Goal: Information Seeking & Learning: Learn about a topic

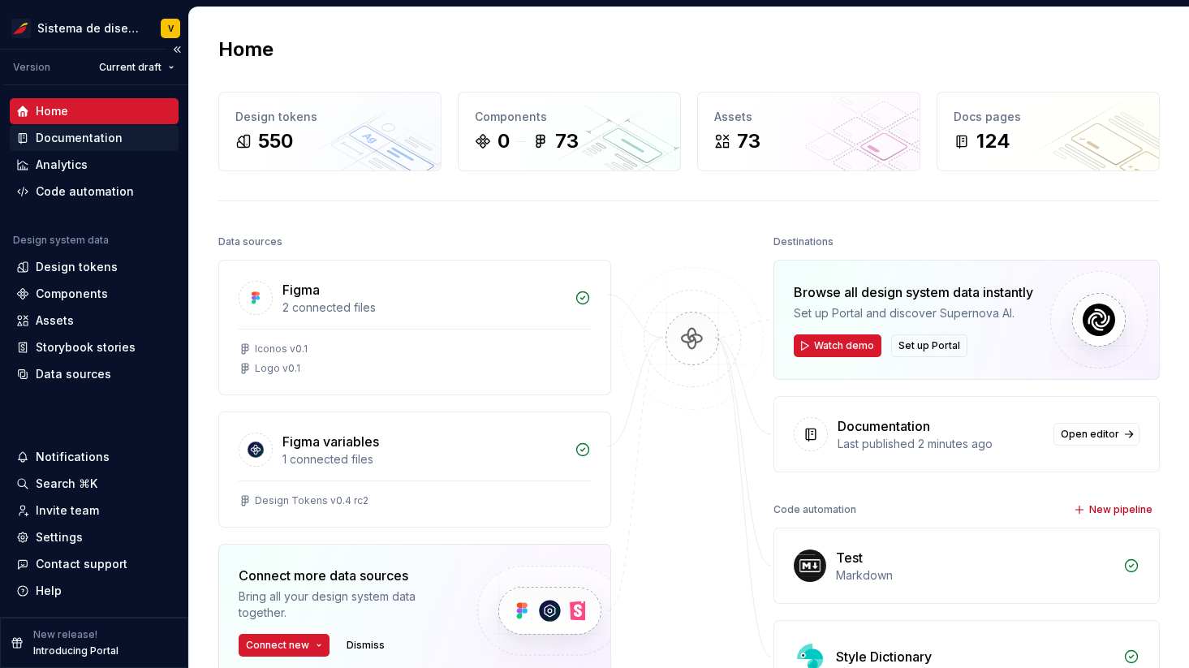
click at [79, 138] on div "Documentation" at bounding box center [79, 138] width 87 height 16
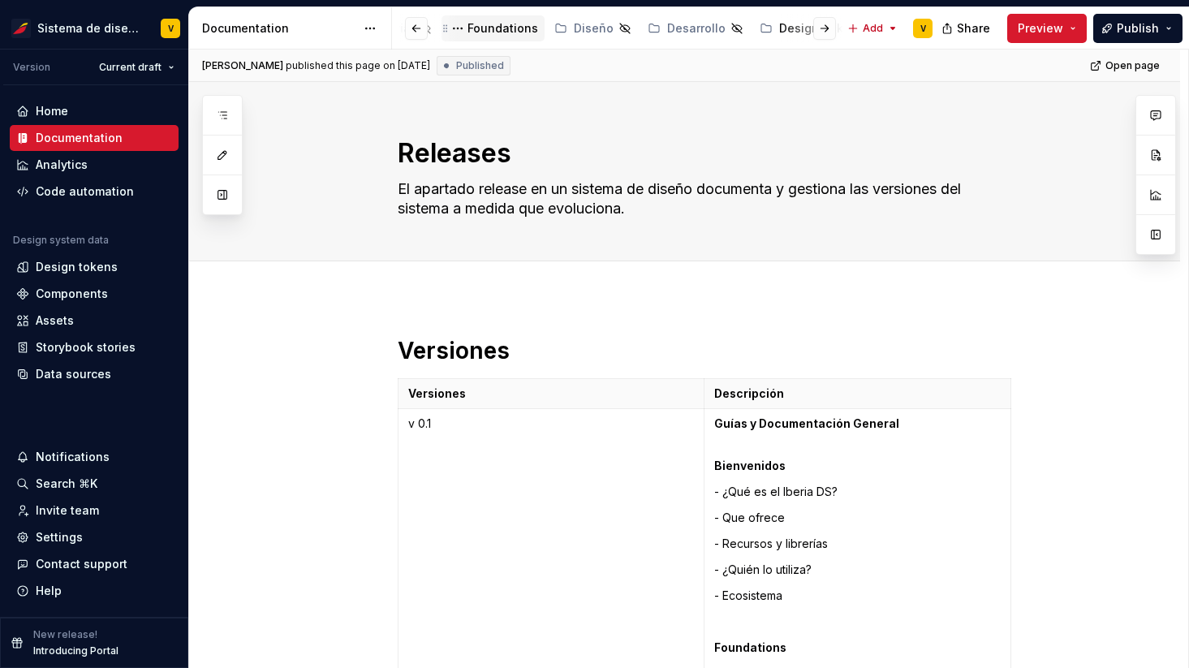
scroll to position [0, 270]
click at [761, 28] on div "Design Tokens" at bounding box center [803, 28] width 85 height 16
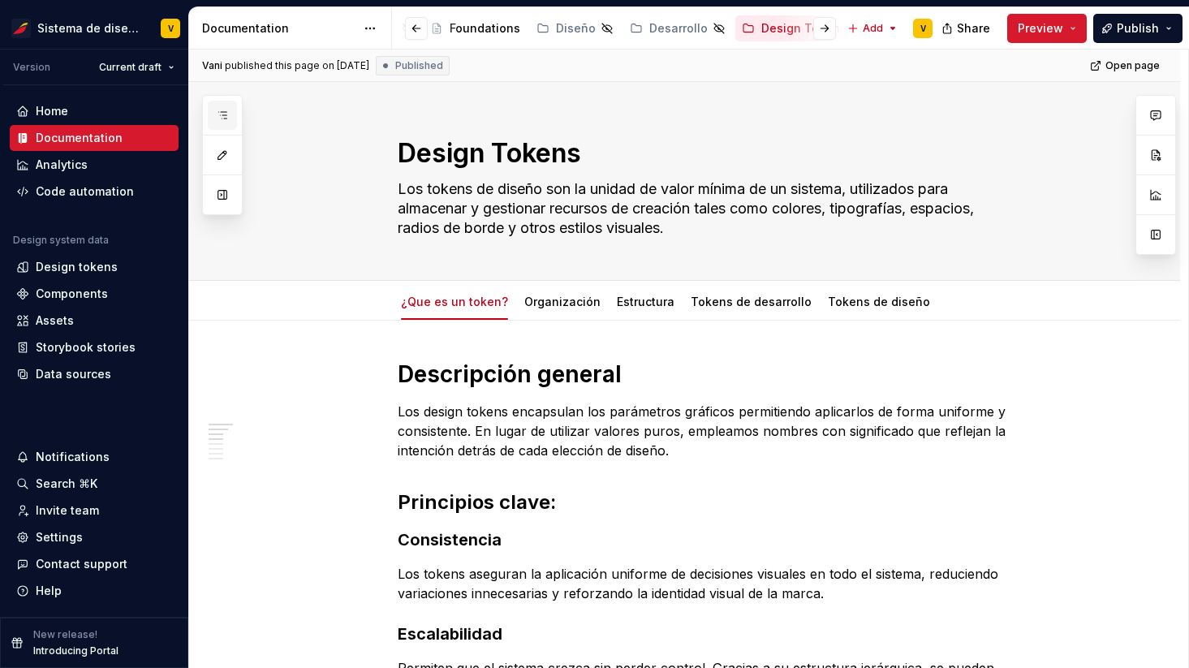
click at [226, 113] on icon "button" at bounding box center [222, 115] width 13 height 13
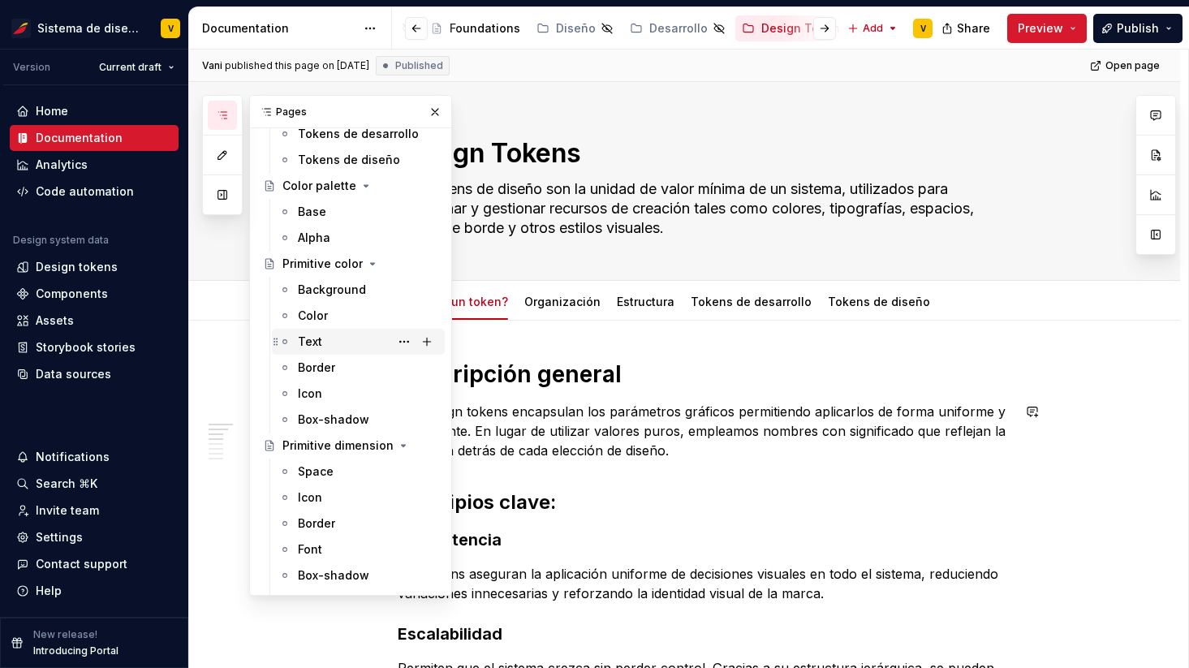
scroll to position [154, 0]
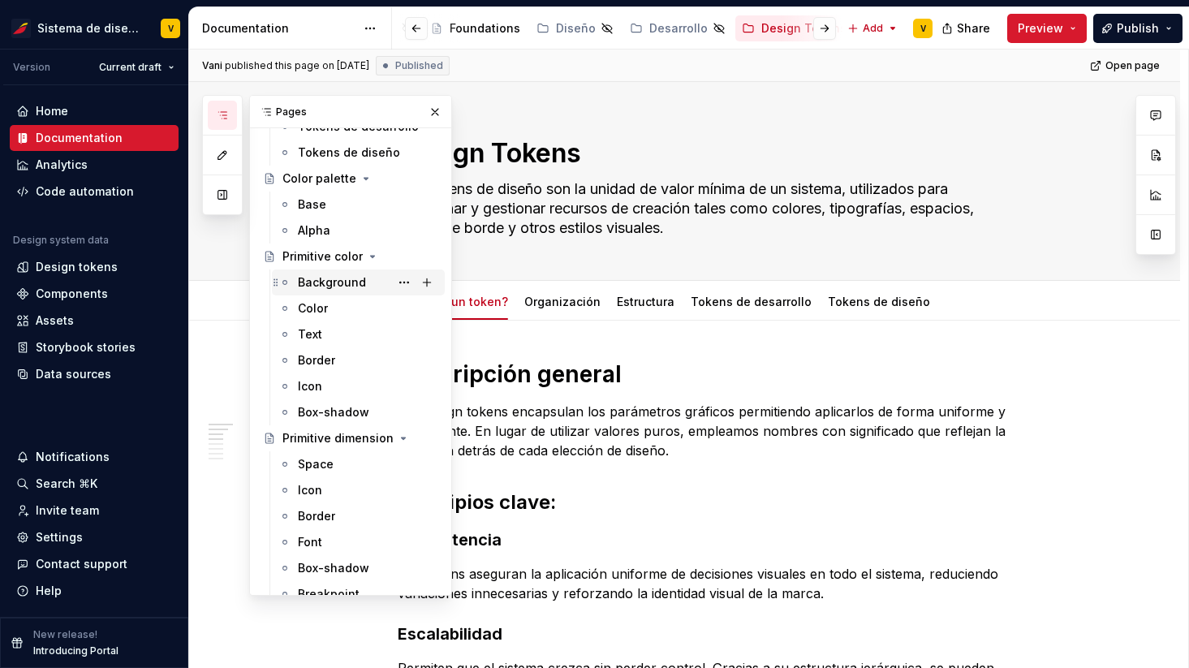
click at [331, 279] on div "Background" at bounding box center [332, 282] width 68 height 16
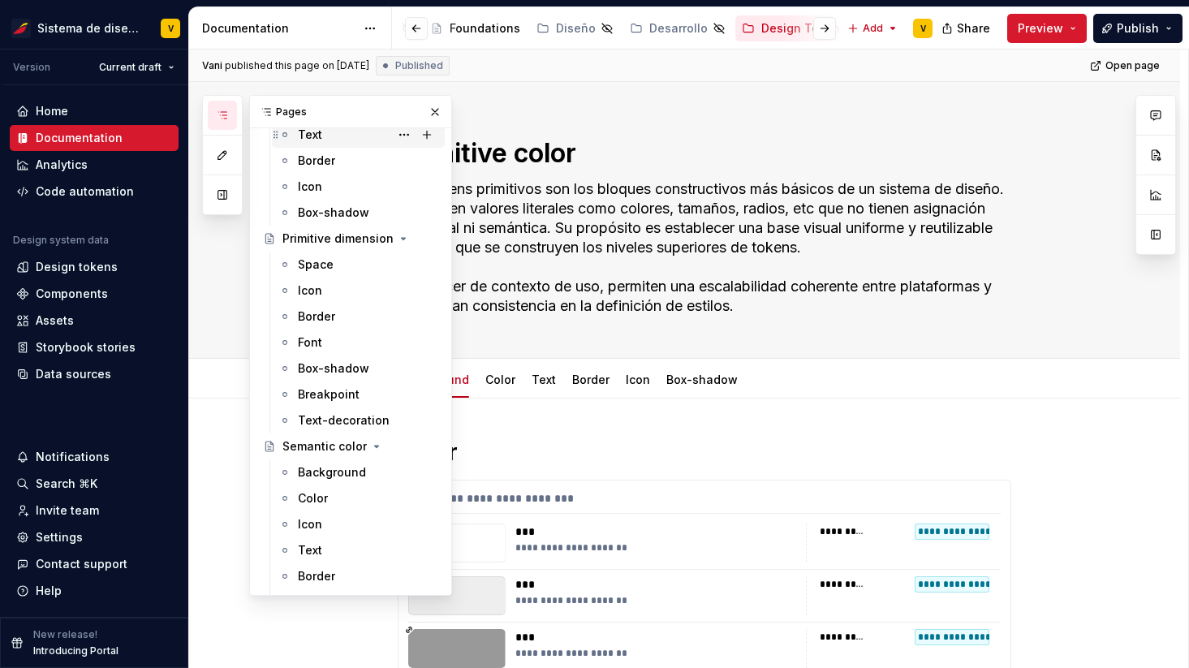
scroll to position [389, 0]
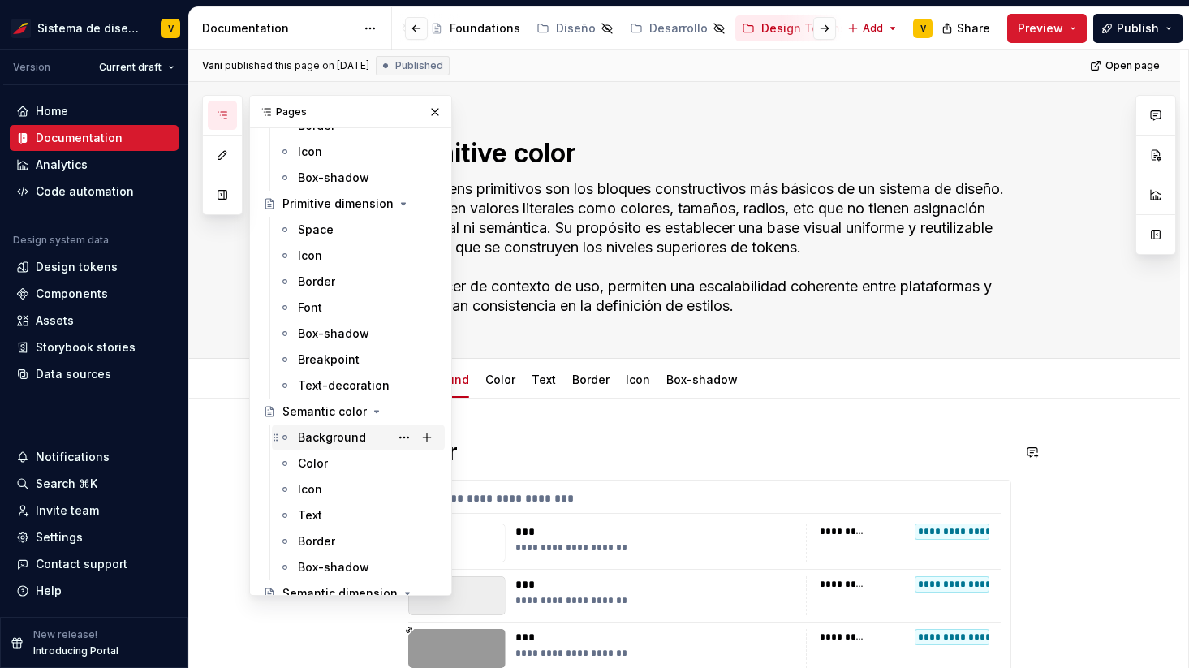
click at [336, 437] on div "Background" at bounding box center [332, 437] width 68 height 16
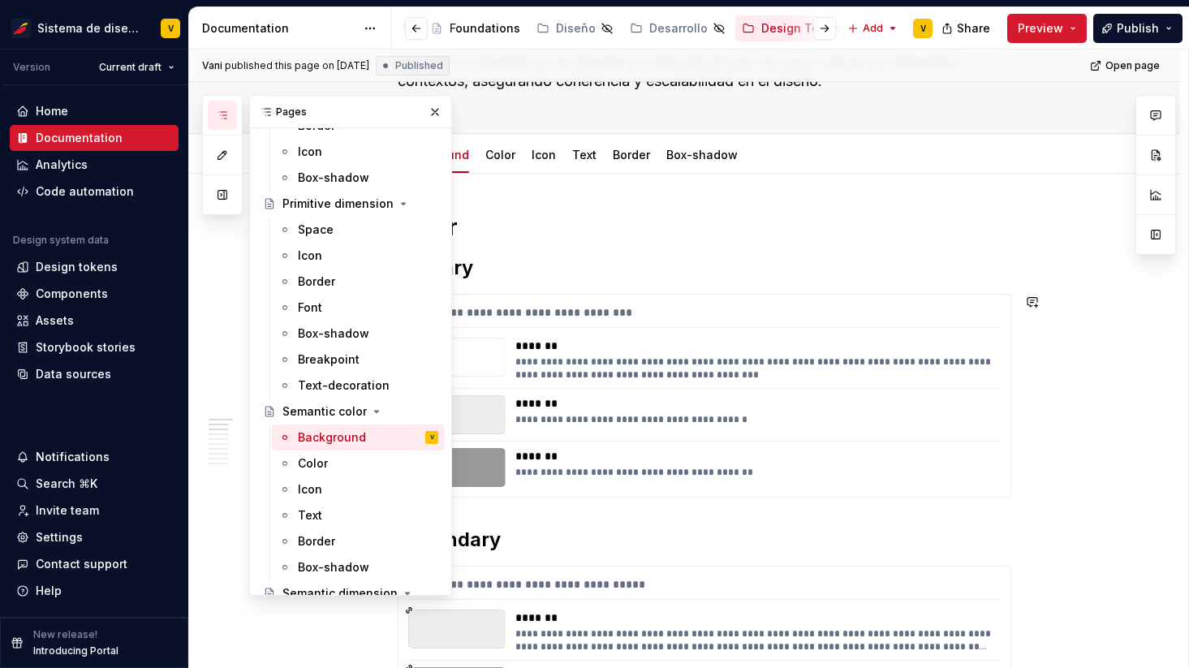
scroll to position [192, 0]
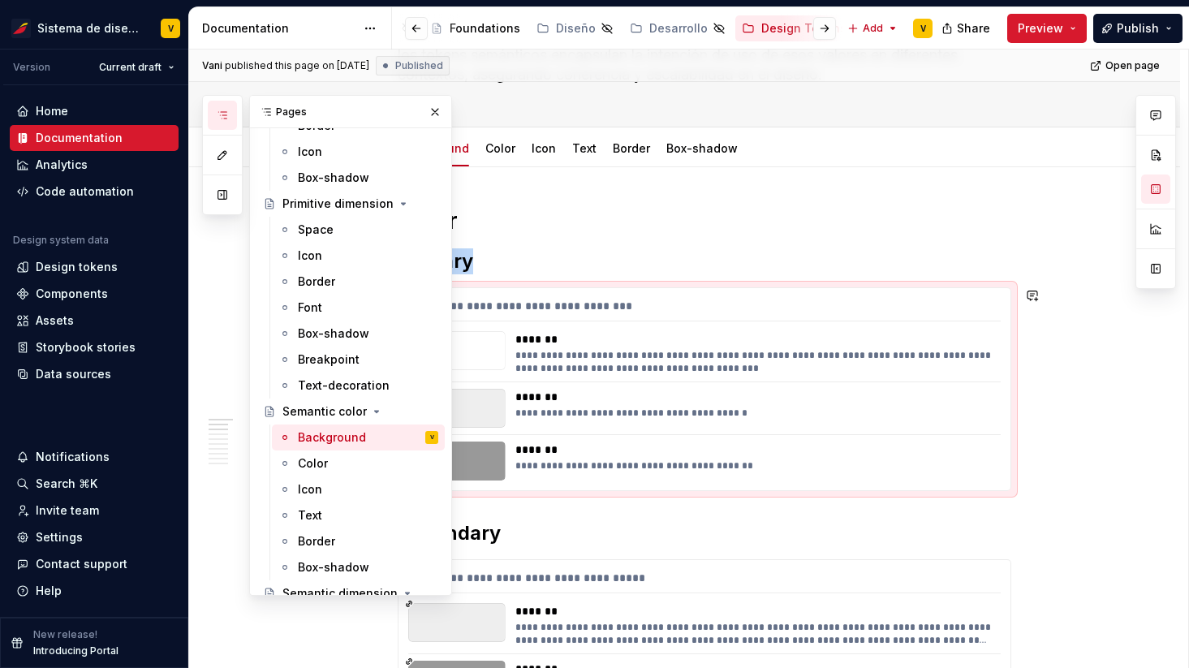
drag, startPoint x: 522, startPoint y: 351, endPoint x: 734, endPoint y: 372, distance: 213.6
click at [734, 372] on div "**********" at bounding box center [752, 362] width 475 height 26
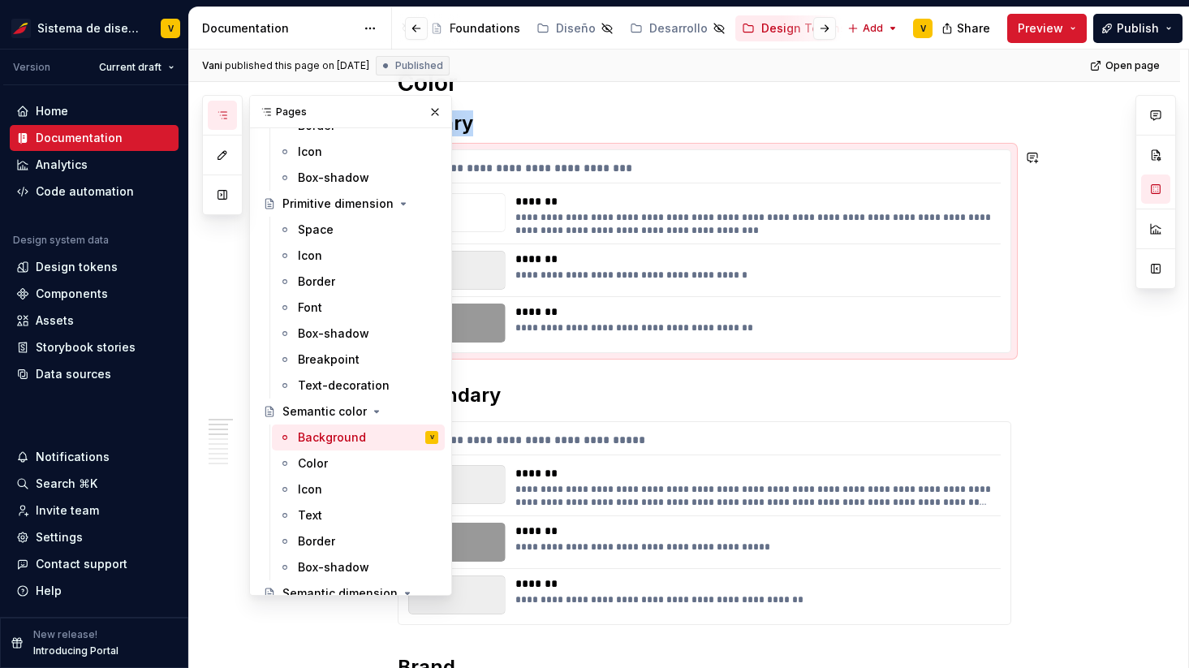
scroll to position [331, 0]
click at [761, 32] on div "Design Tokens" at bounding box center [803, 28] width 85 height 16
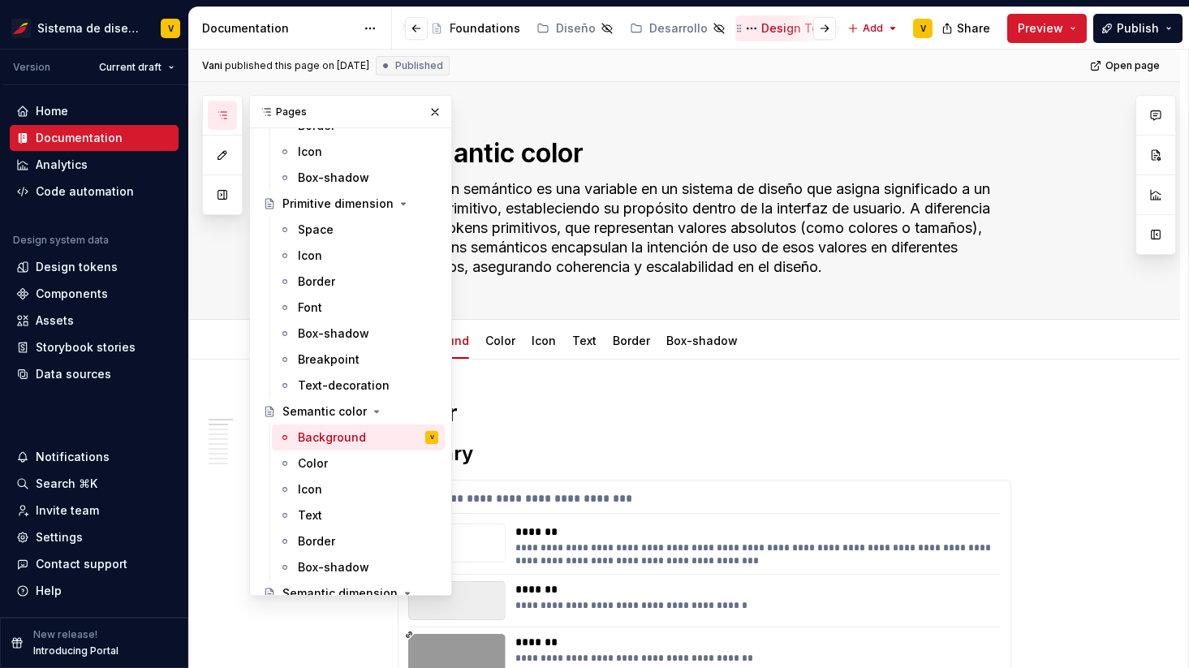
click at [781, 22] on div "Design Tokens" at bounding box center [803, 28] width 85 height 16
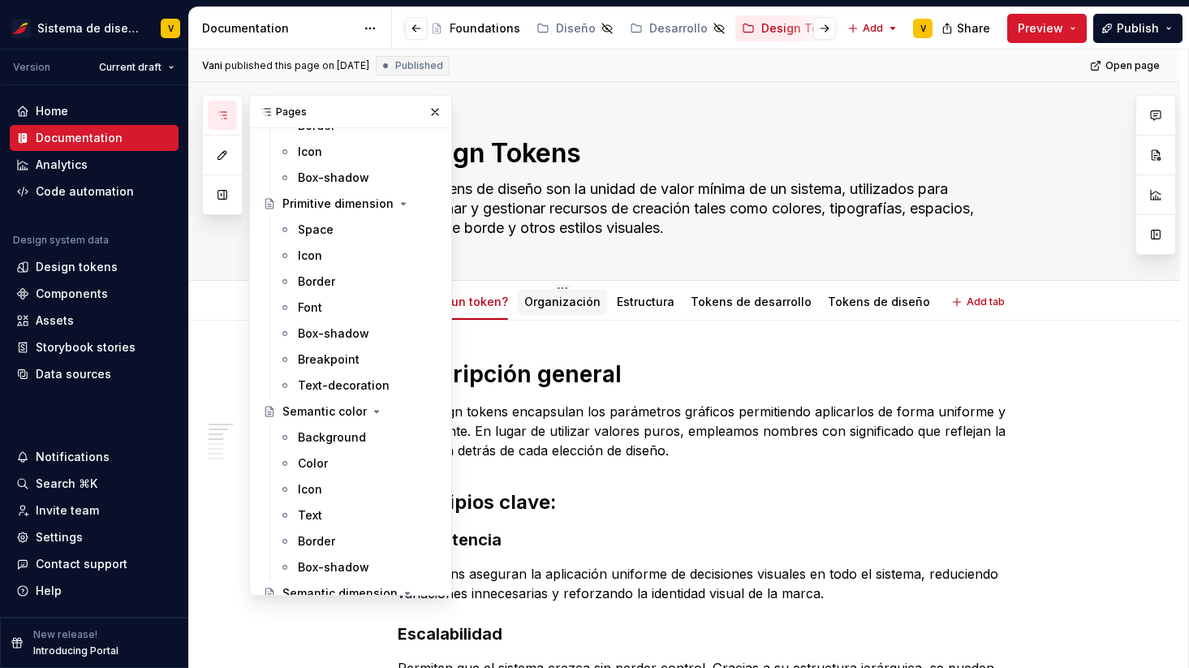
click at [548, 302] on link "Organización" at bounding box center [562, 302] width 76 height 14
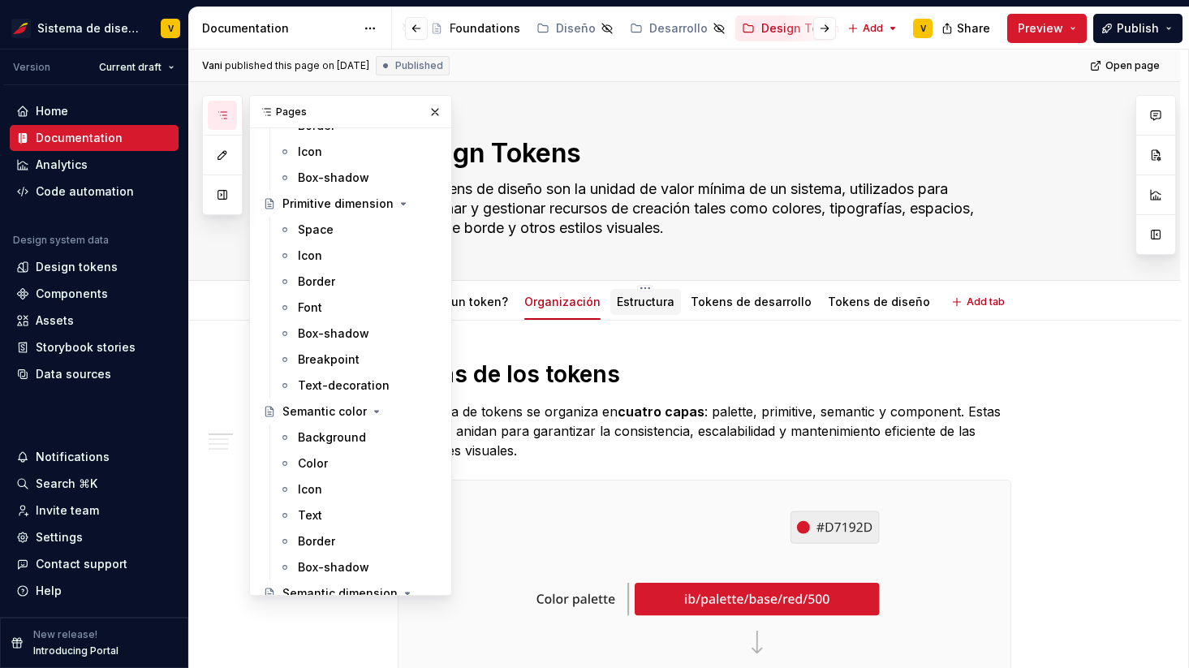
click at [645, 304] on link "Estructura" at bounding box center [646, 302] width 58 height 14
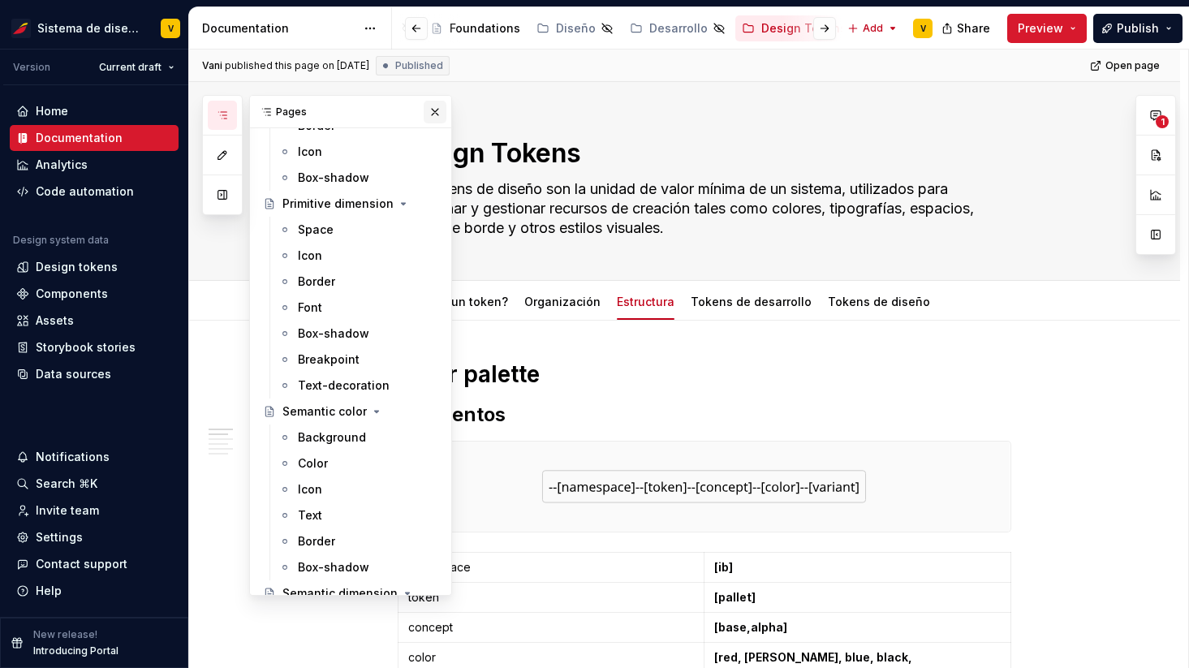
click at [435, 110] on button "button" at bounding box center [435, 112] width 23 height 23
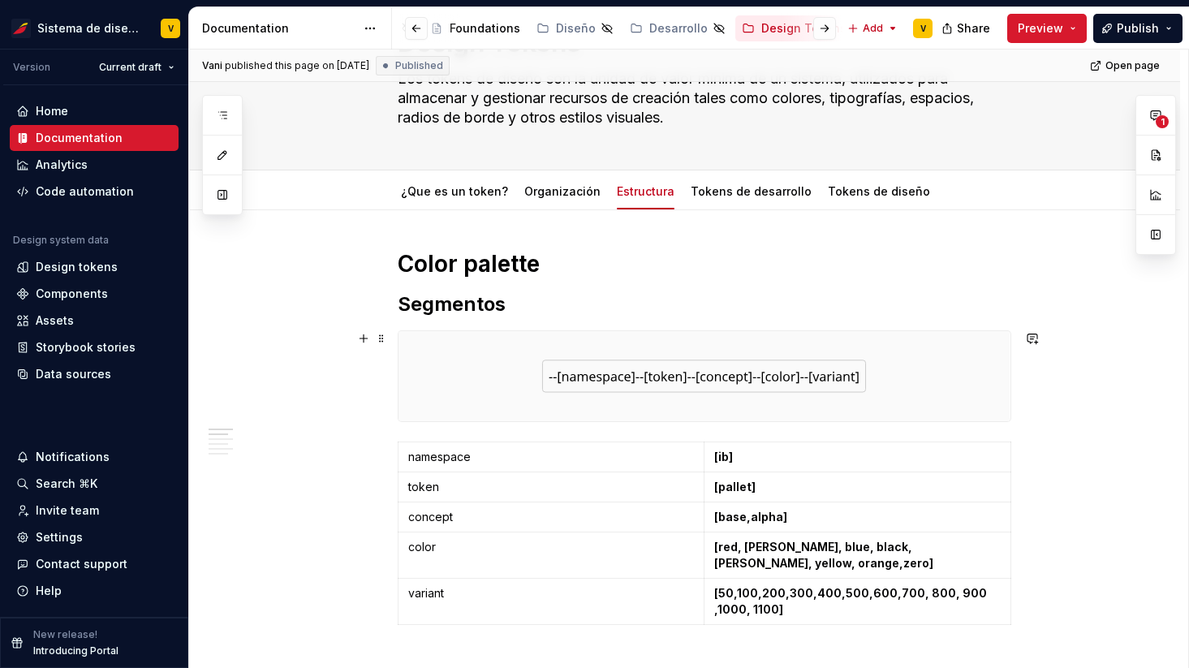
scroll to position [63, 0]
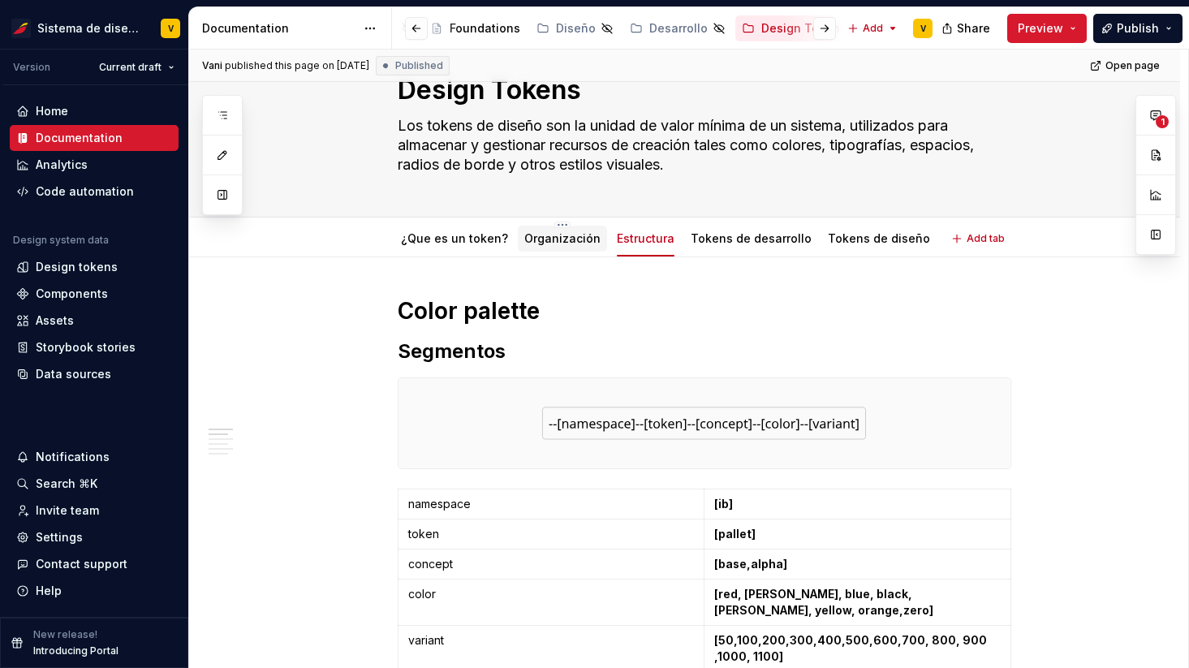
click at [540, 247] on div "Organización" at bounding box center [562, 238] width 76 height 19
click at [438, 240] on link "¿Que es un token?" at bounding box center [454, 238] width 107 height 14
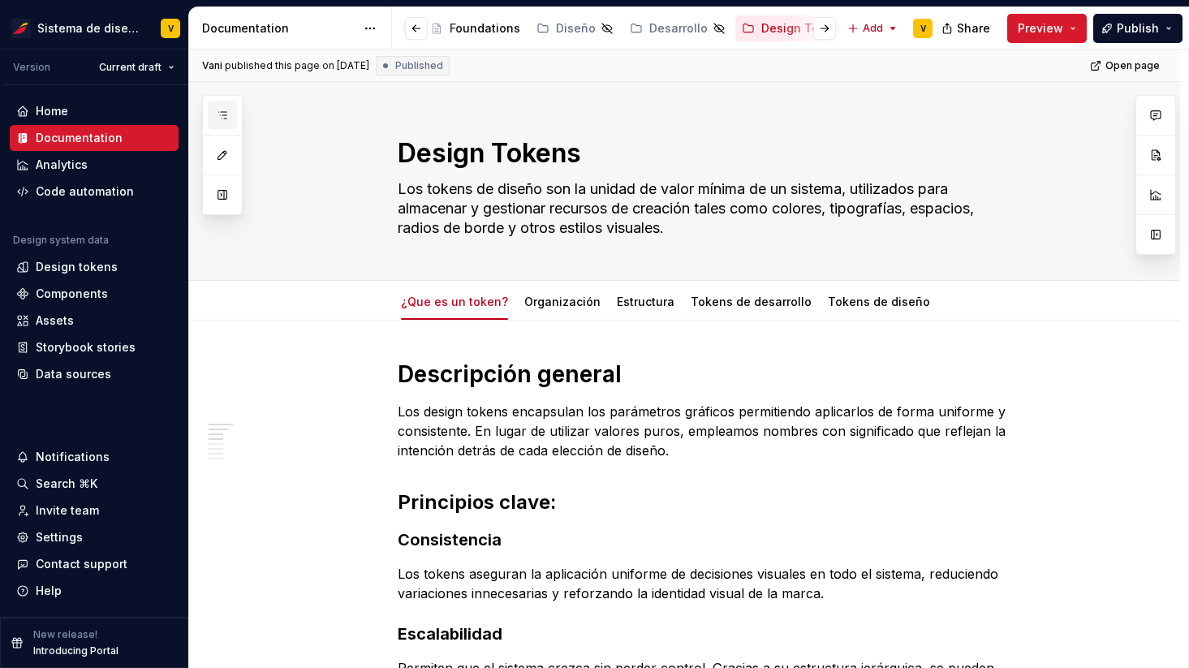
click at [220, 111] on icon "button" at bounding box center [222, 115] width 13 height 13
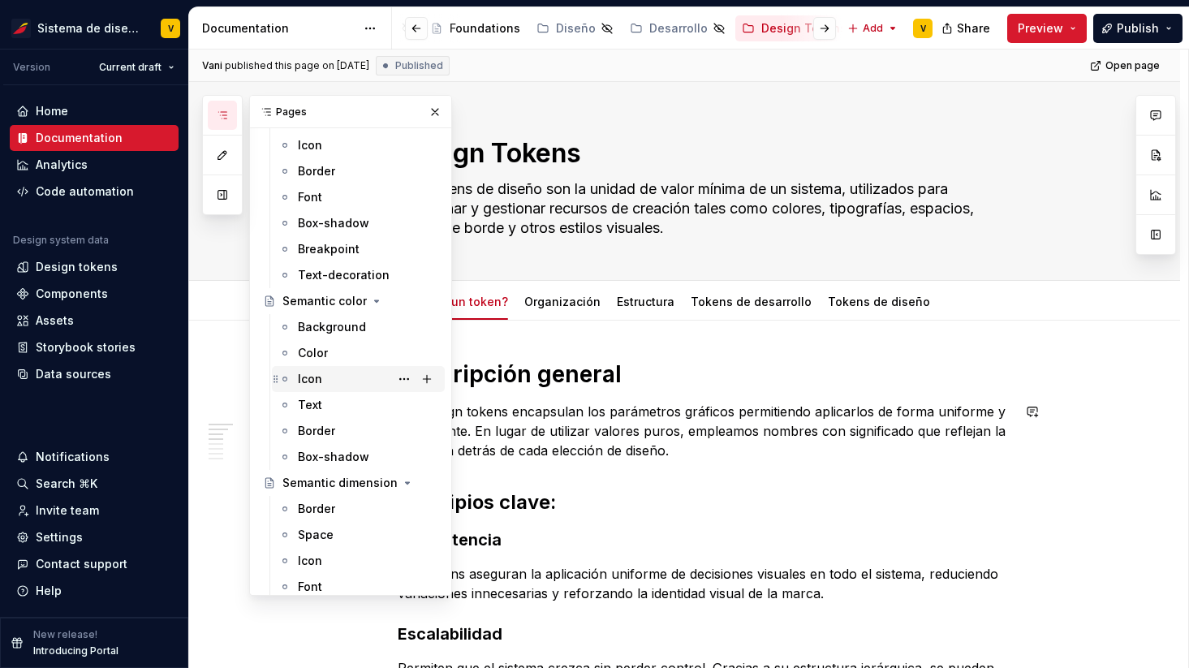
scroll to position [610, 0]
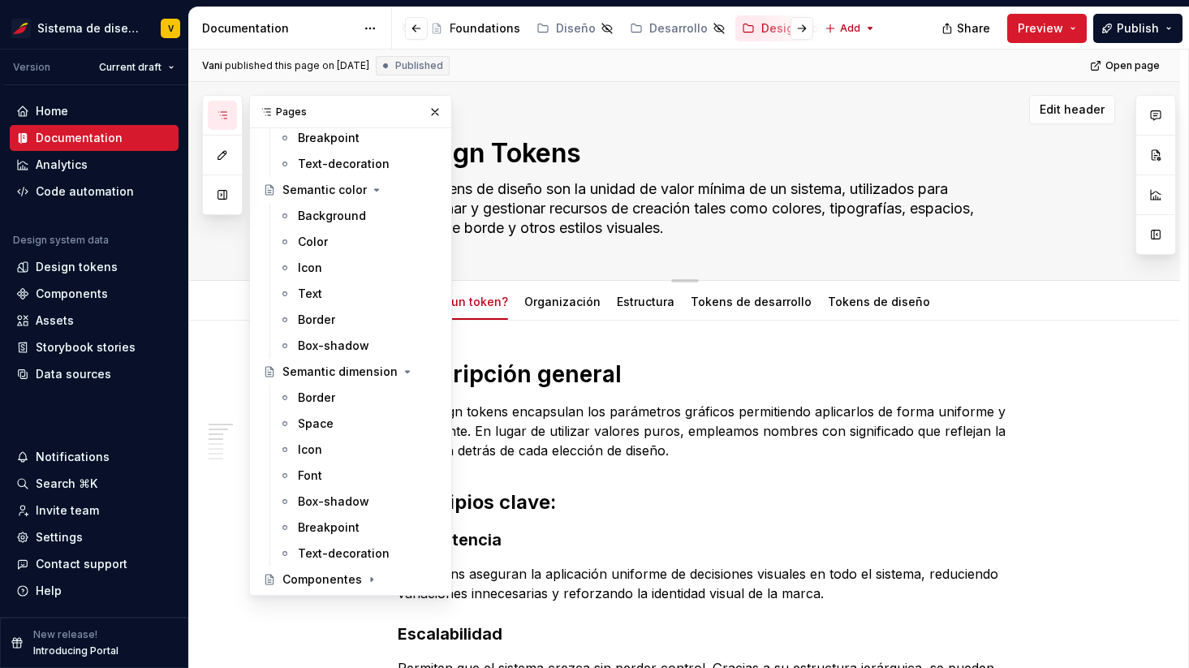
type textarea "*"
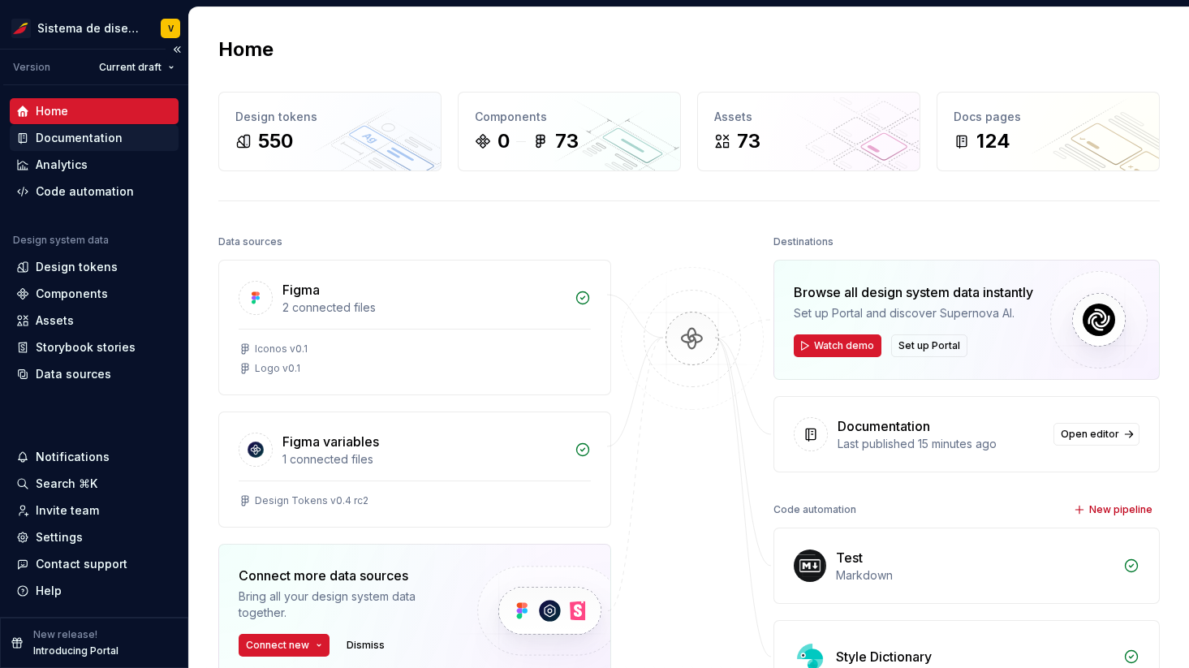
click at [92, 133] on div "Documentation" at bounding box center [79, 138] width 87 height 16
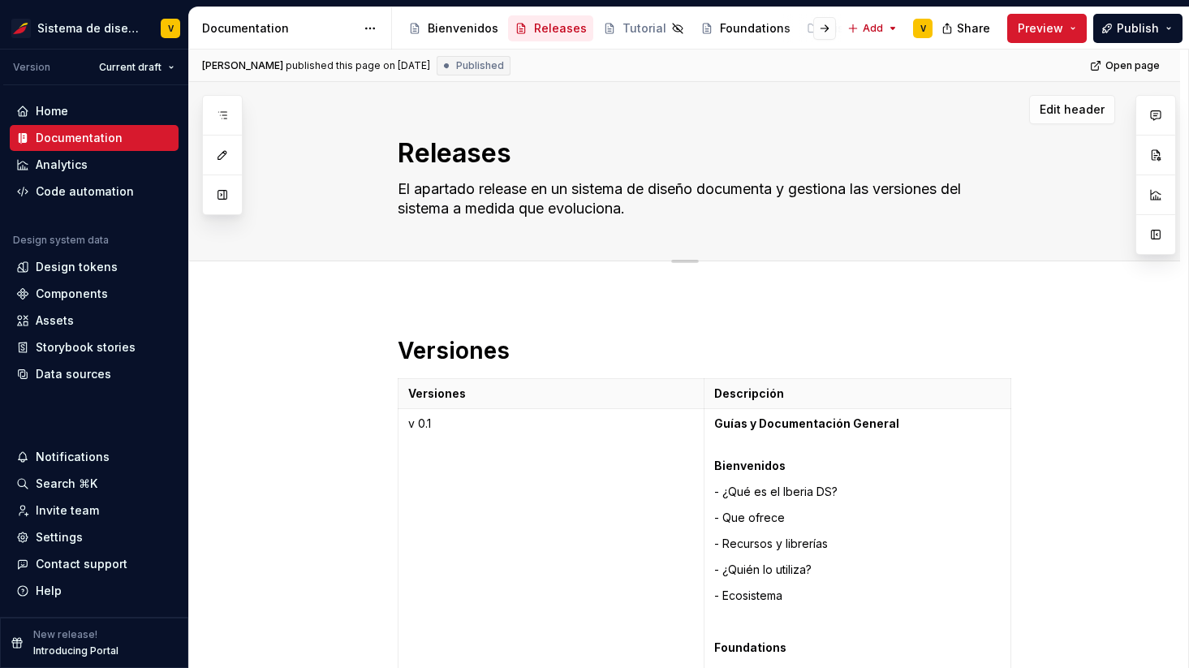
type textarea "*"
